Goal: Task Accomplishment & Management: Manage account settings

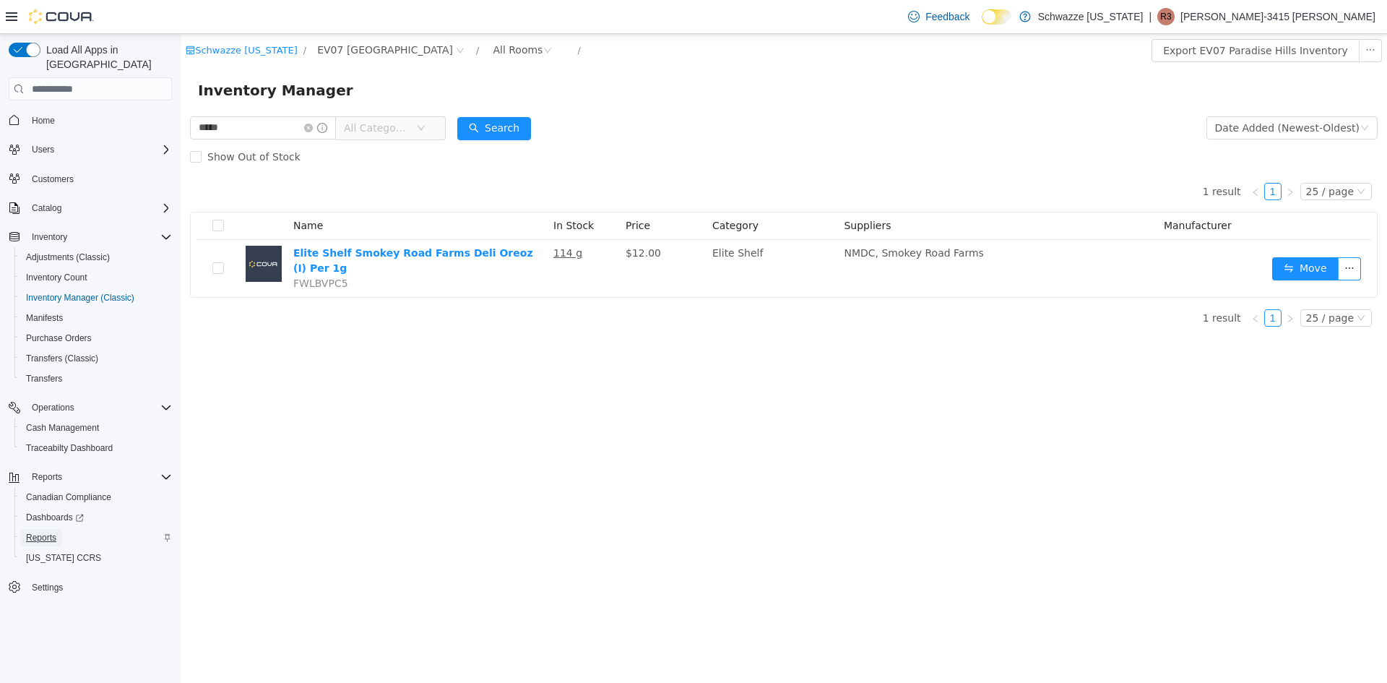
click at [43, 532] on span "Reports" at bounding box center [41, 538] width 30 height 12
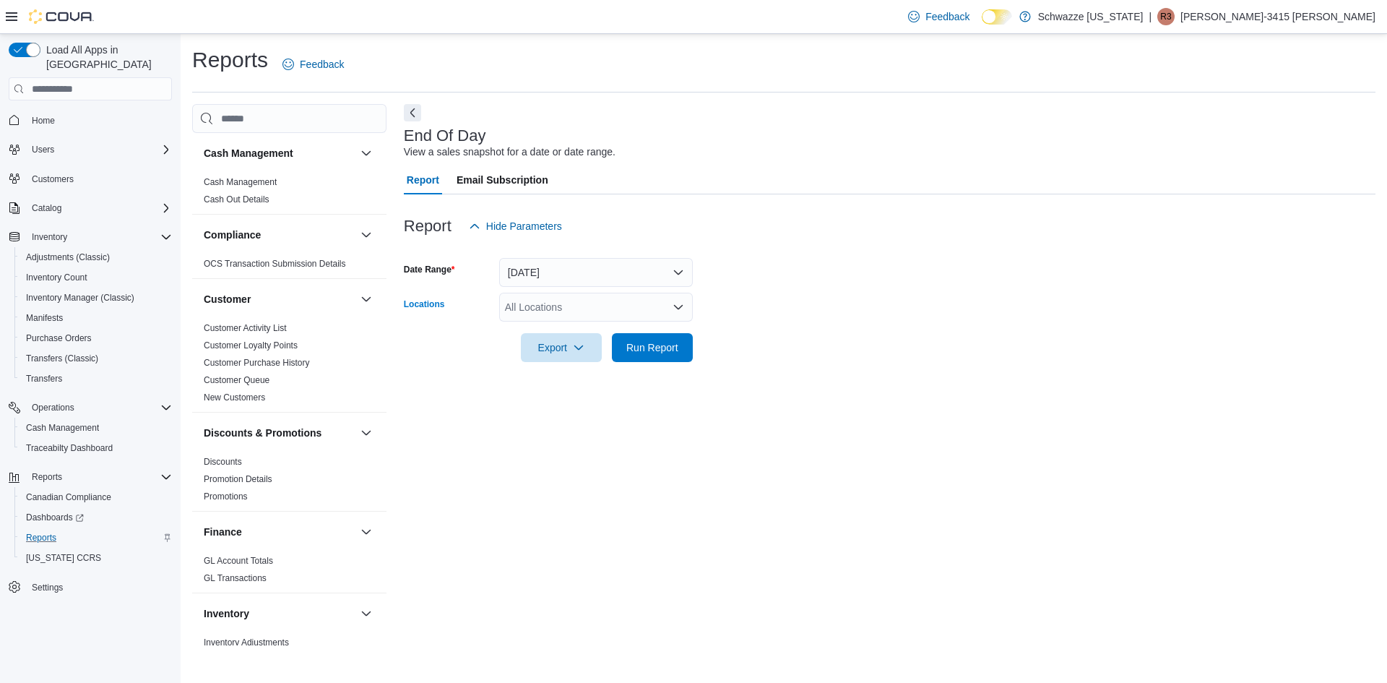
click at [590, 308] on div "All Locations" at bounding box center [596, 307] width 194 height 29
type input "*"
click at [615, 332] on span "EV07 [GEOGRAPHIC_DATA]" at bounding box center [604, 331] width 133 height 14
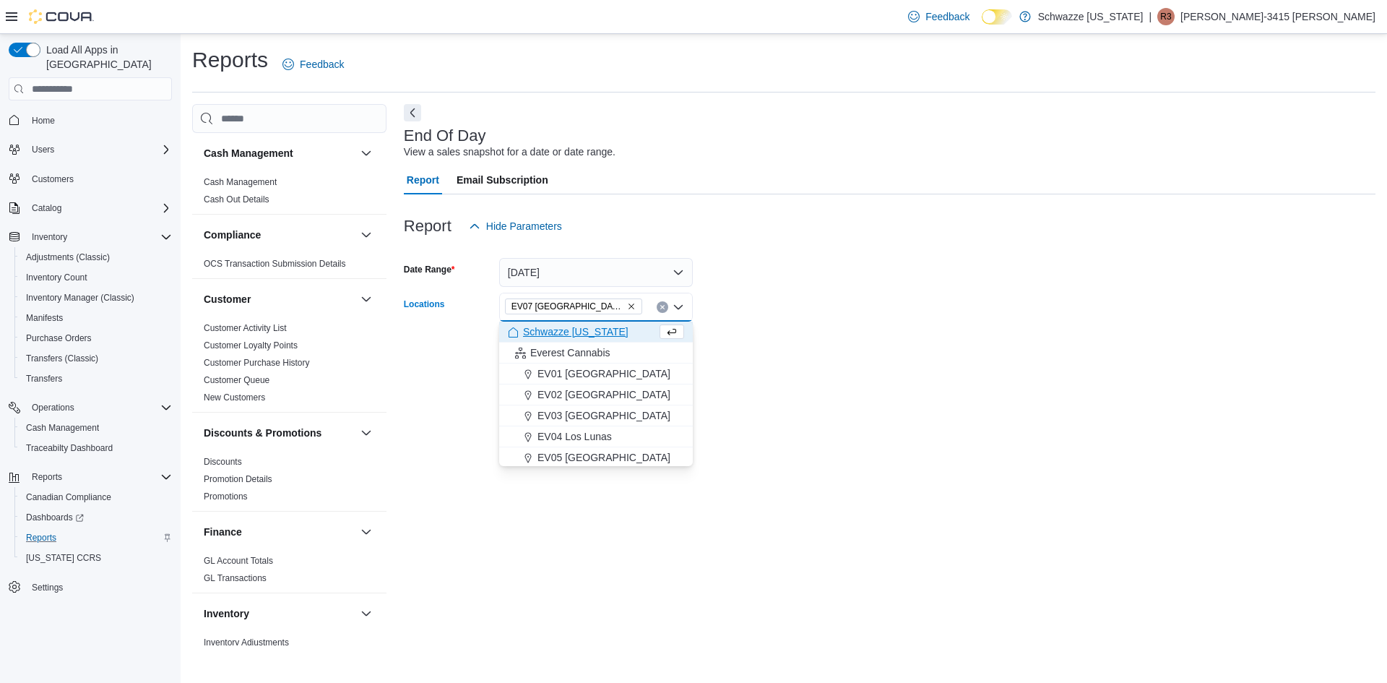
click at [841, 434] on div "End Of Day View a sales snapshot for a date or date range. Report Email Subscri…" at bounding box center [890, 374] width 972 height 541
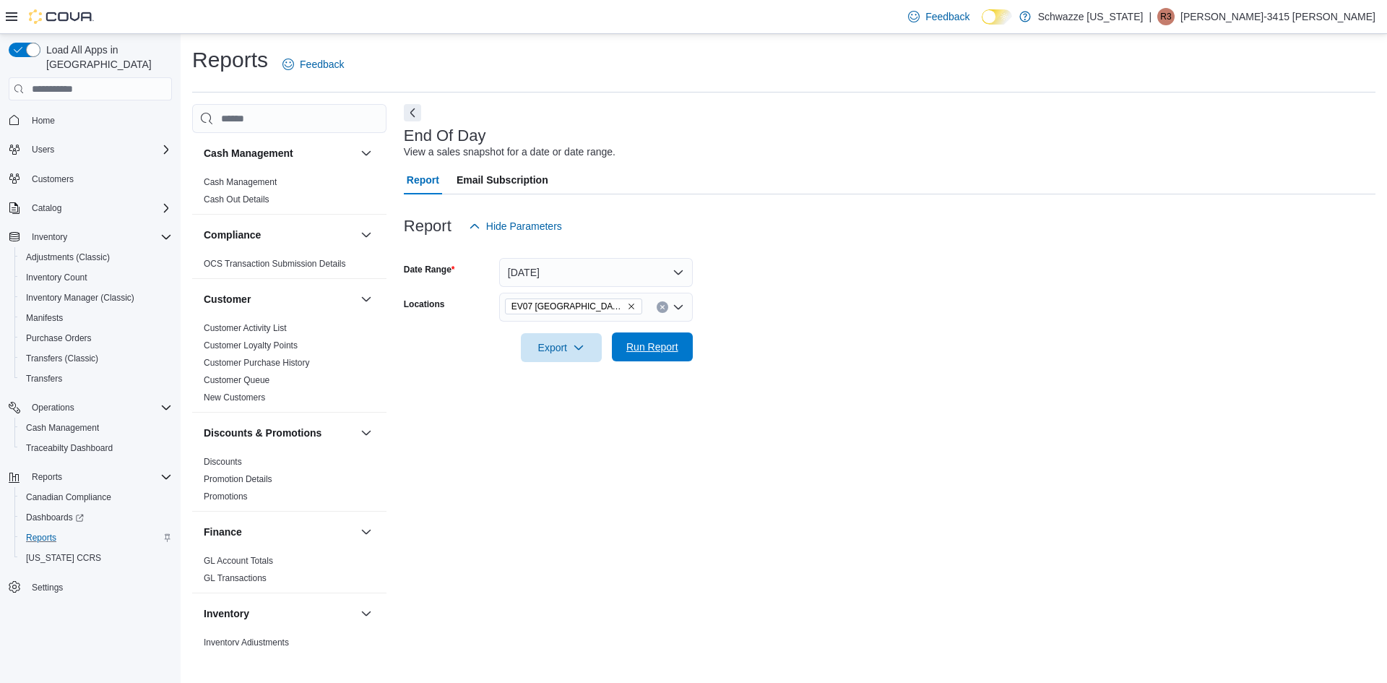
click at [647, 340] on span "Run Report" at bounding box center [653, 346] width 64 height 29
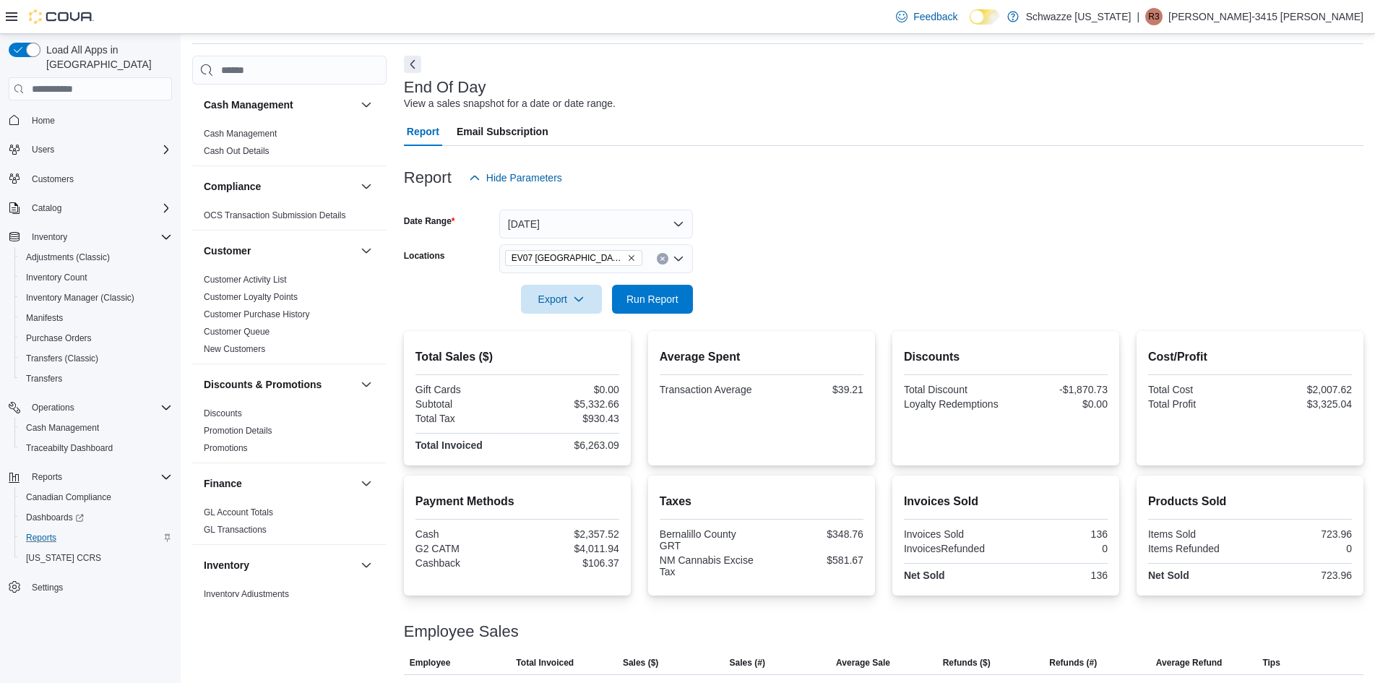
scroll to position [12, 0]
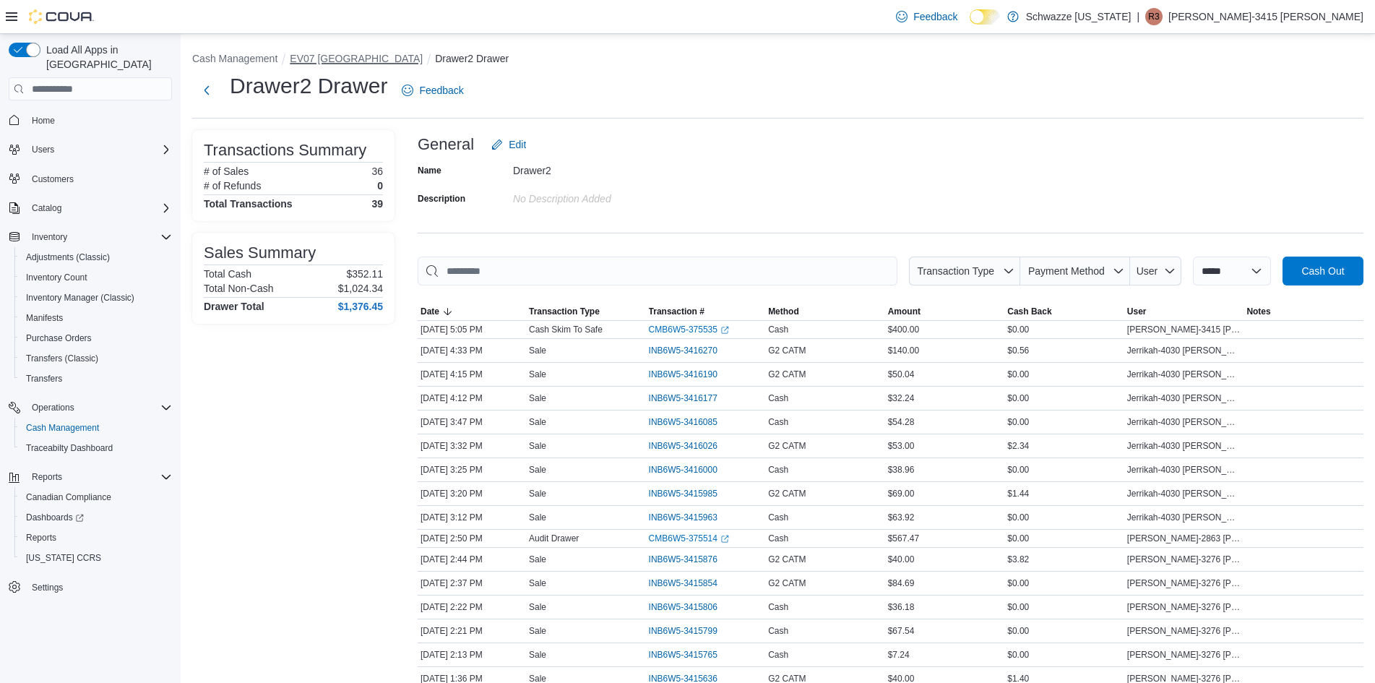
click at [338, 61] on button "EV07 [GEOGRAPHIC_DATA]" at bounding box center [356, 59] width 133 height 12
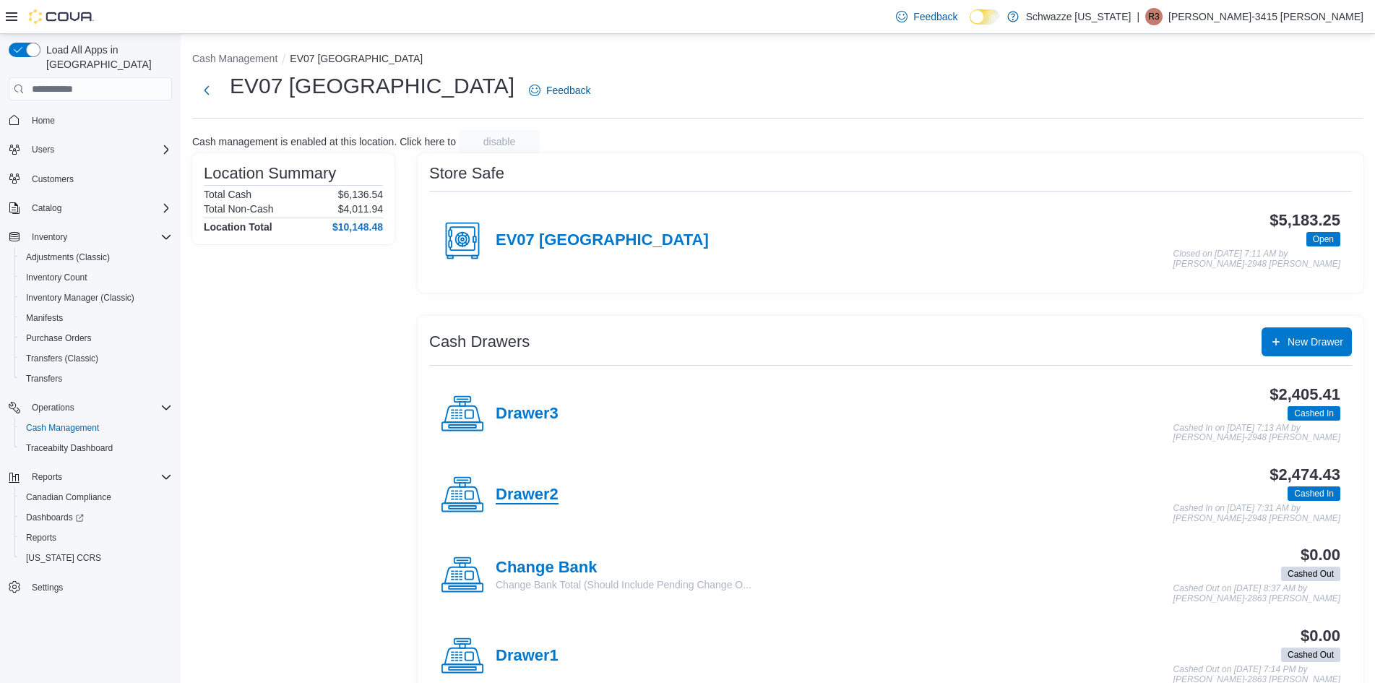
click at [538, 503] on h4 "Drawer2" at bounding box center [527, 495] width 63 height 19
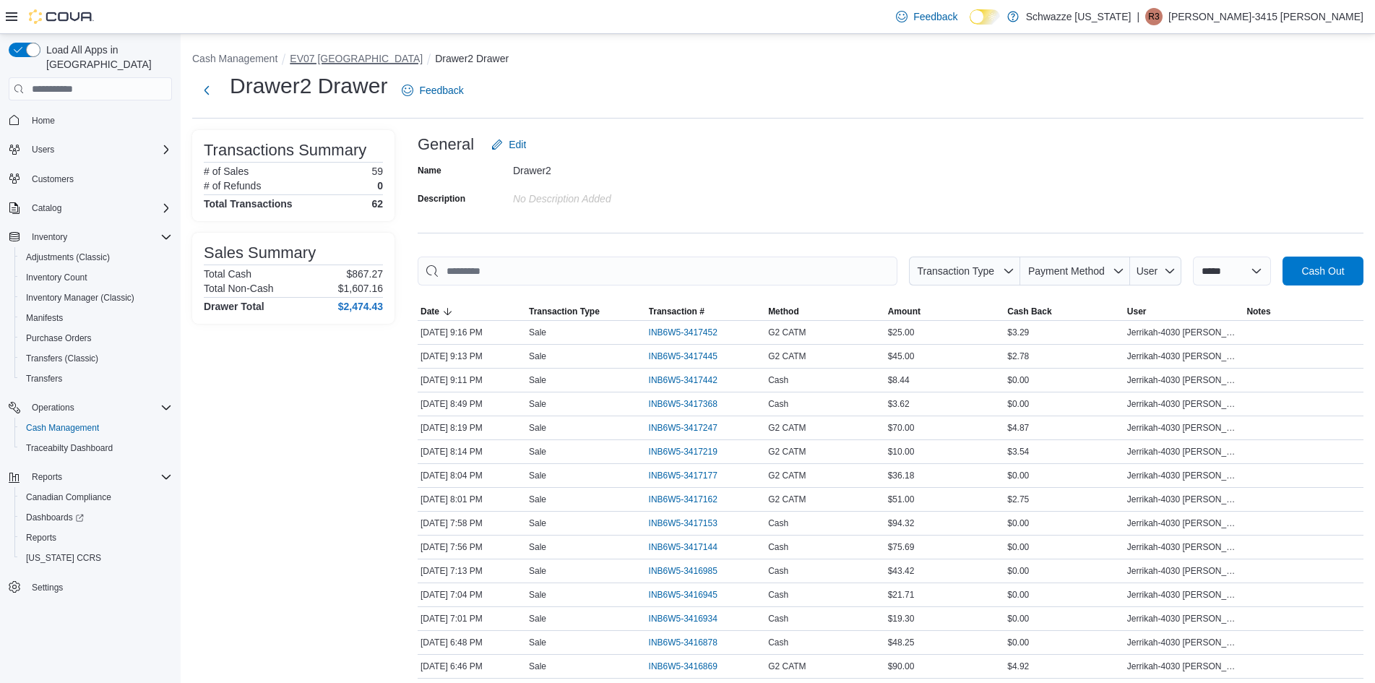
click at [316, 61] on button "EV07 [GEOGRAPHIC_DATA]" at bounding box center [356, 59] width 133 height 12
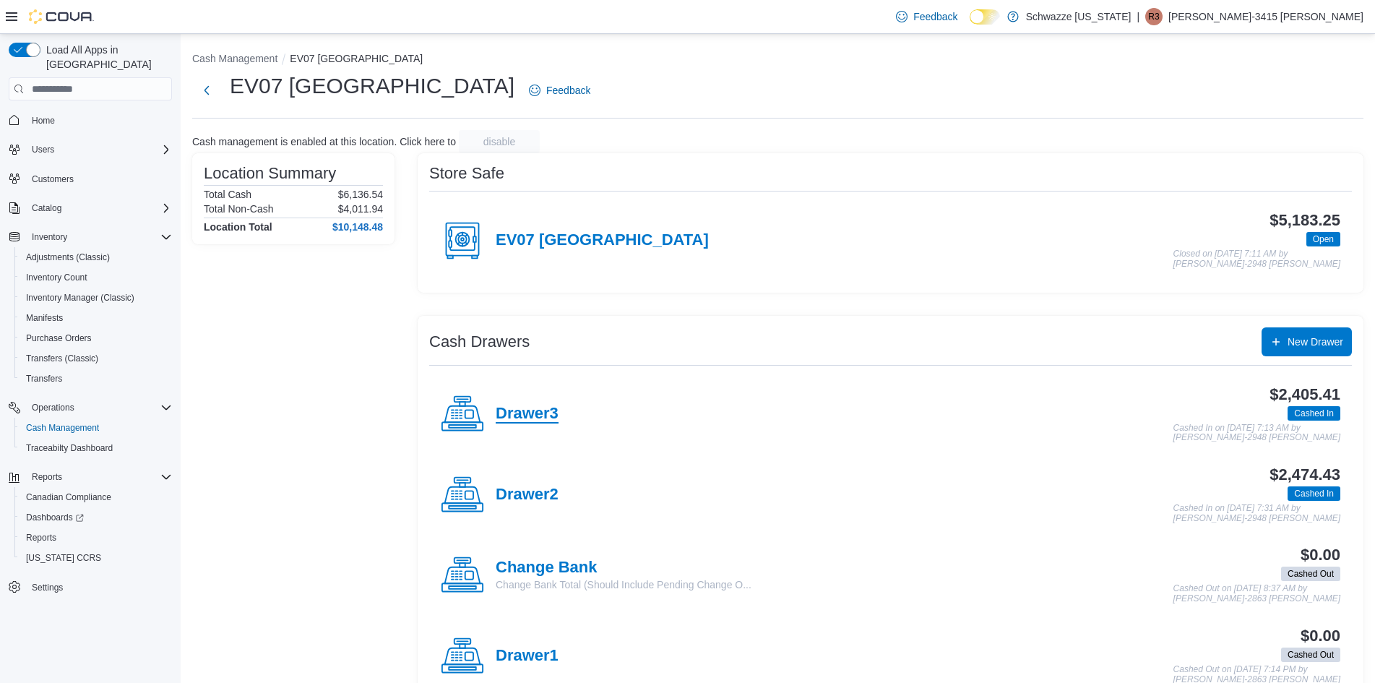
click at [539, 414] on h4 "Drawer3" at bounding box center [527, 414] width 63 height 19
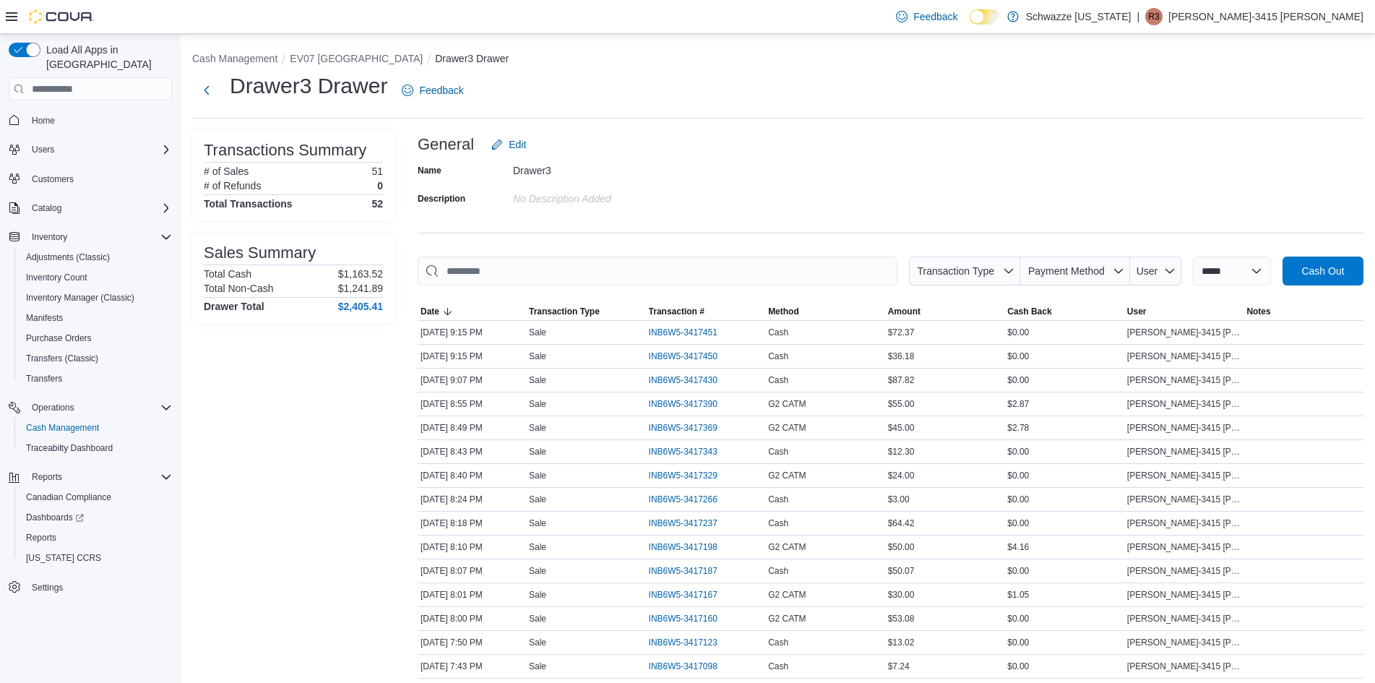
click at [325, 65] on li "EV07 [GEOGRAPHIC_DATA]" at bounding box center [362, 58] width 145 height 14
click at [328, 54] on button "EV07 [GEOGRAPHIC_DATA]" at bounding box center [356, 59] width 133 height 12
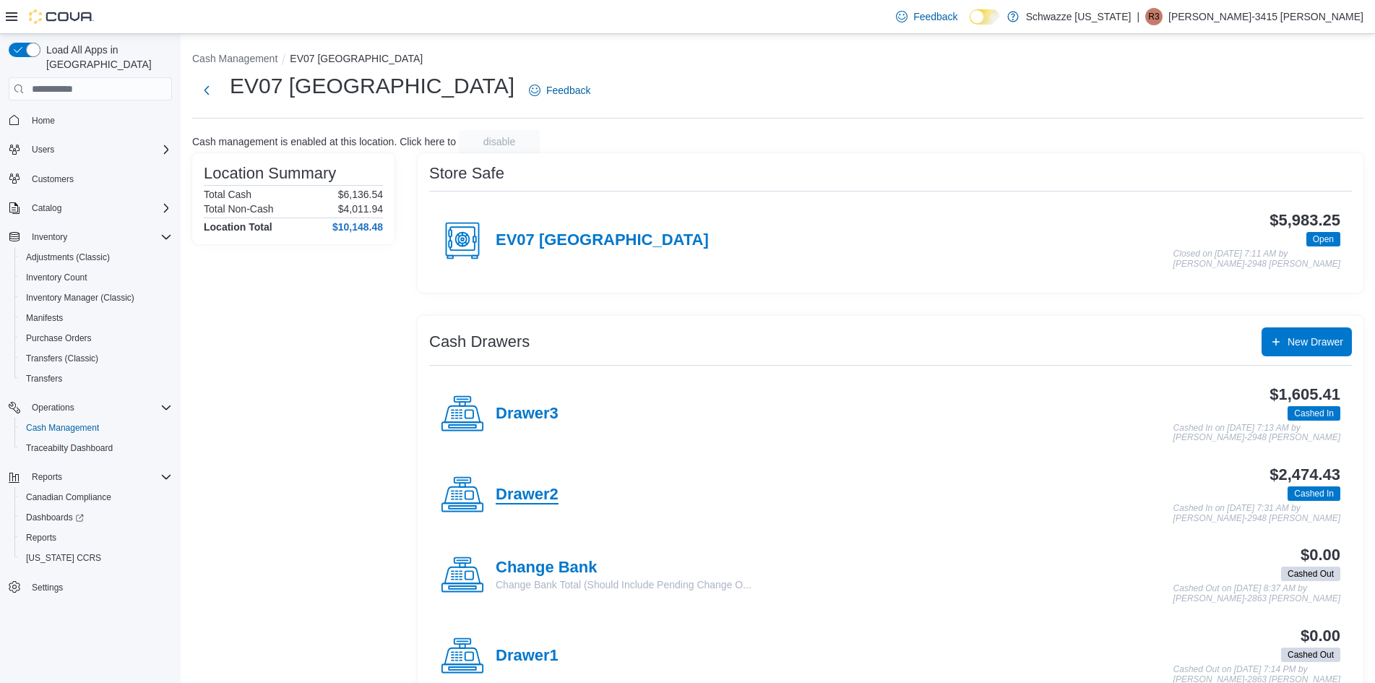
click at [518, 493] on h4 "Drawer2" at bounding box center [527, 495] width 63 height 19
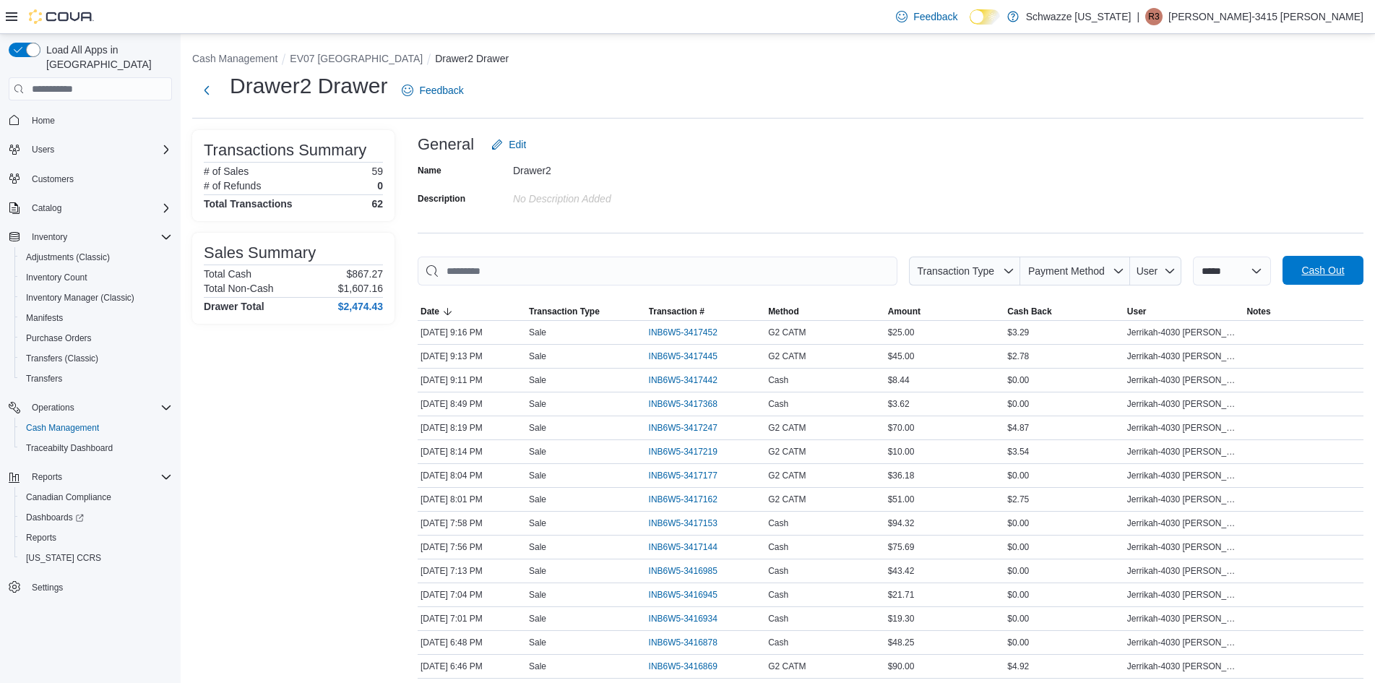
click at [1319, 276] on span "Cash Out" at bounding box center [1322, 270] width 43 height 14
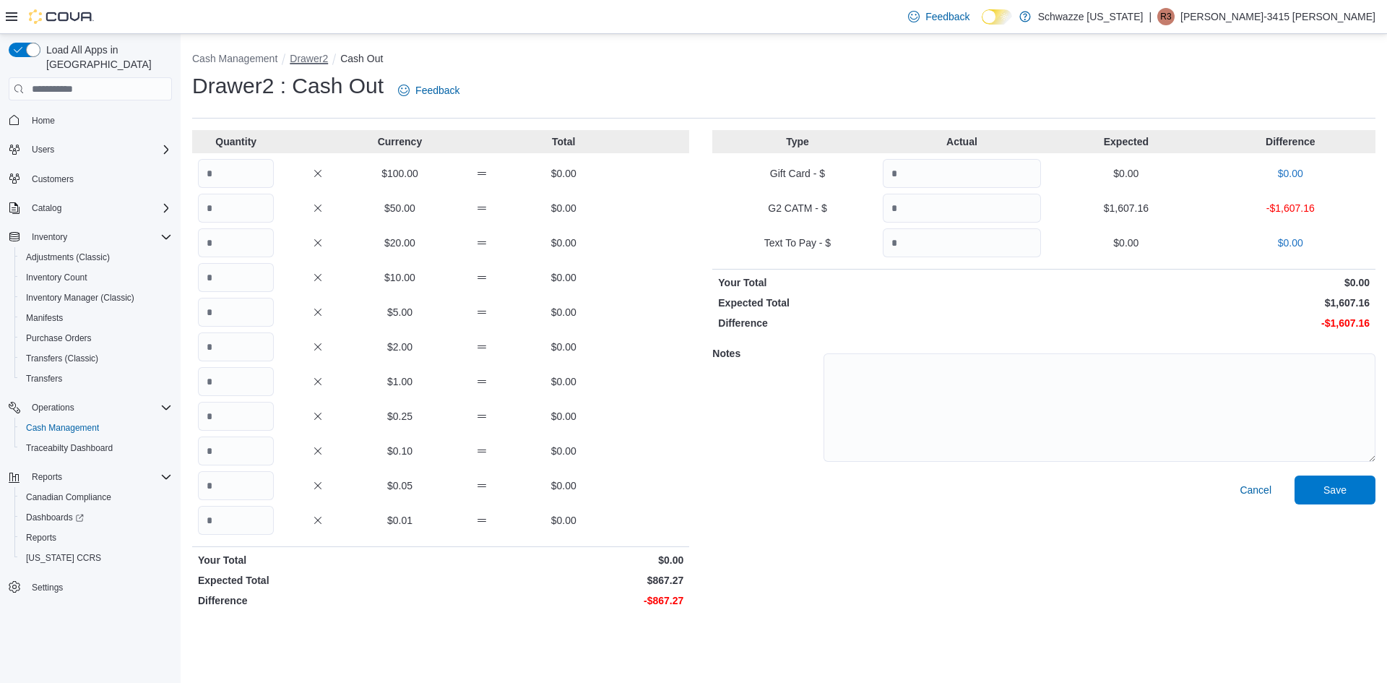
click at [293, 59] on button "Drawer2" at bounding box center [309, 59] width 38 height 12
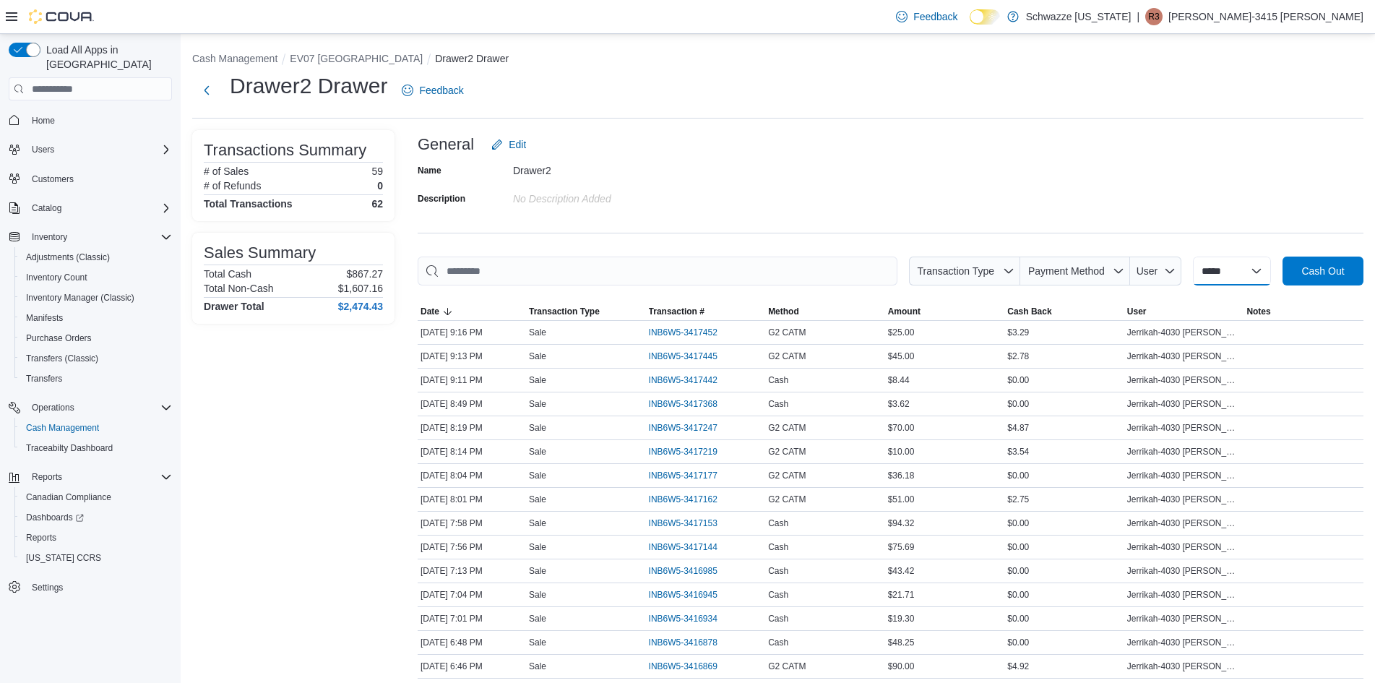
click at [1248, 267] on select "**********" at bounding box center [1232, 270] width 78 height 29
select select "*********"
click at [1193, 256] on select "**********" at bounding box center [1232, 270] width 78 height 29
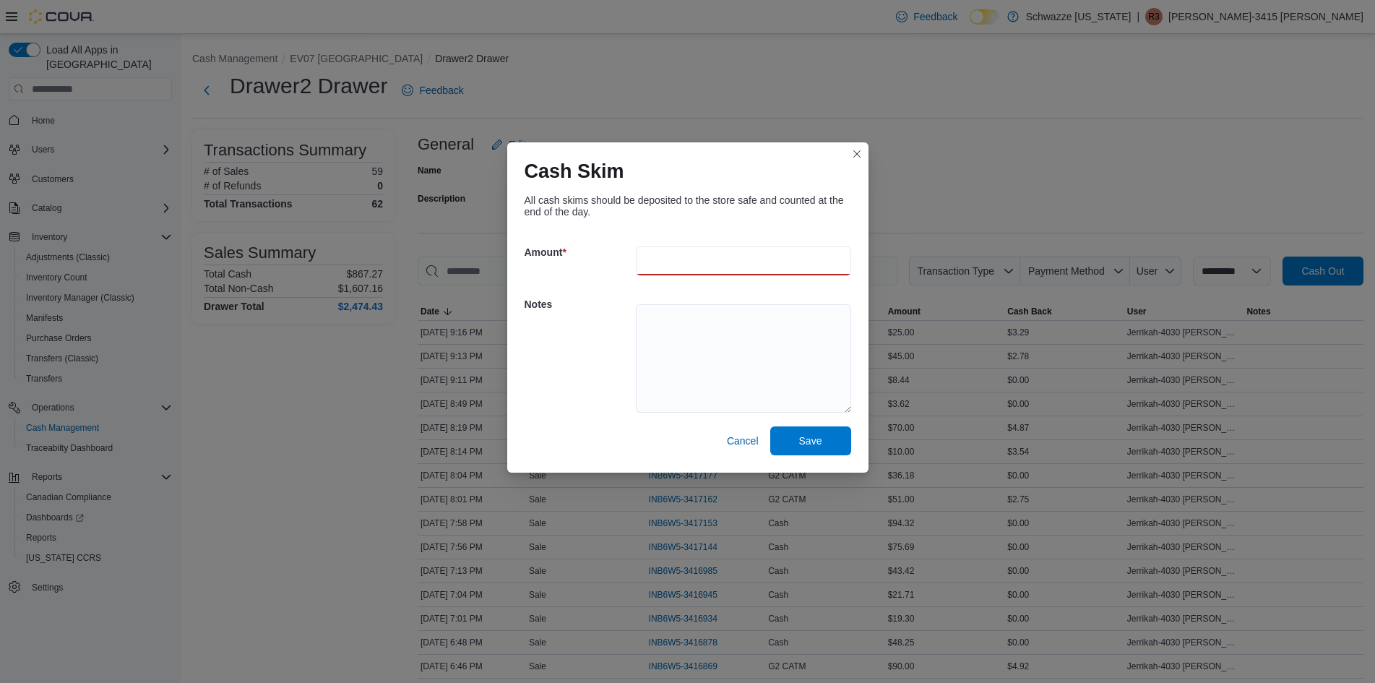
click at [710, 269] on input "number" at bounding box center [743, 260] width 215 height 29
type input "***"
click at [819, 444] on span "Save" at bounding box center [810, 440] width 23 height 14
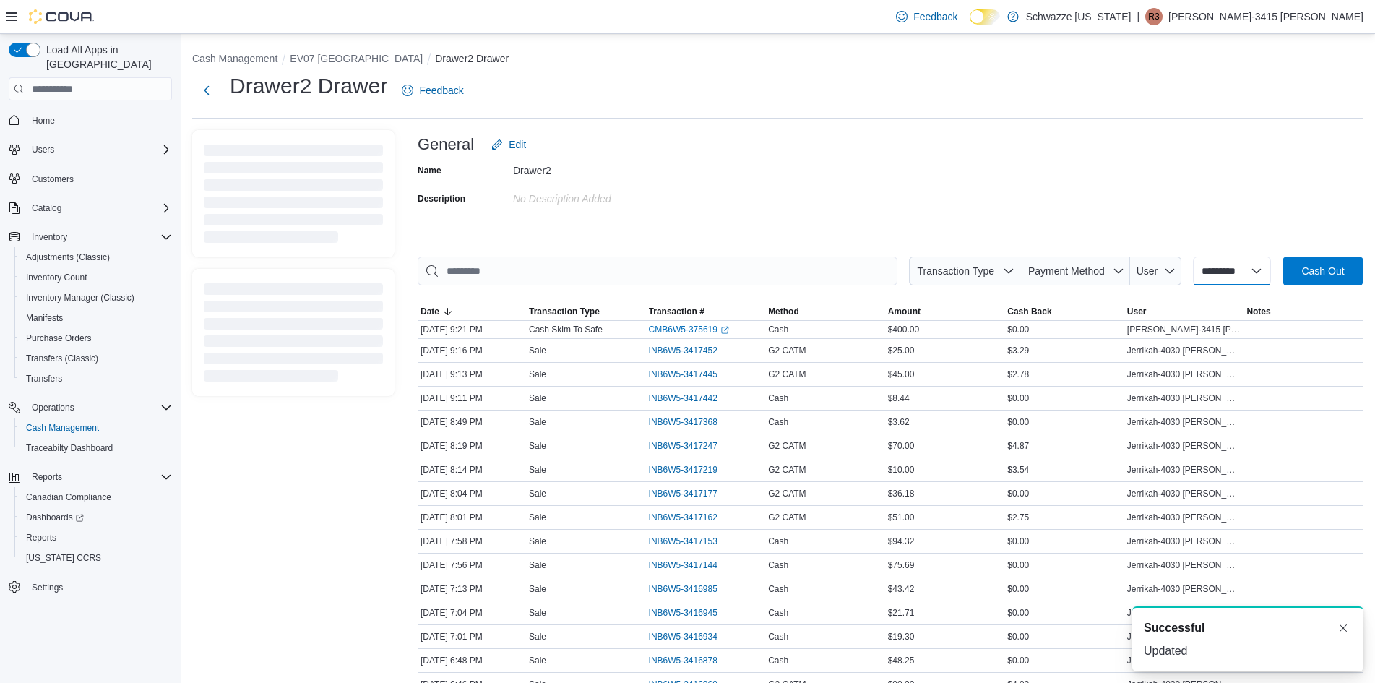
select select
